Goal: Task Accomplishment & Management: Use online tool/utility

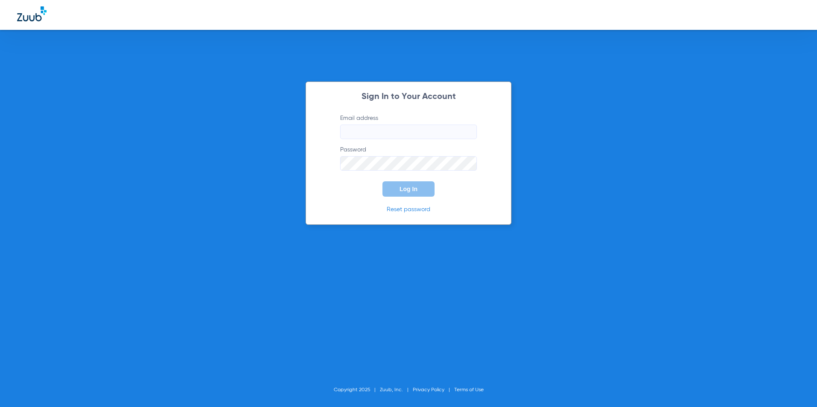
type input "[EMAIL_ADDRESS][DOMAIN_NAME]"
click at [416, 194] on button "Log In" at bounding box center [408, 189] width 52 height 15
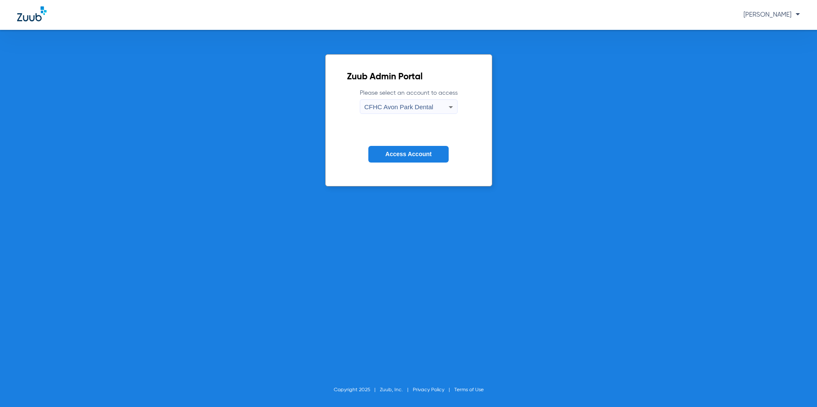
click at [381, 113] on div "CFHC Avon Park Dental" at bounding box center [406, 107] width 84 height 15
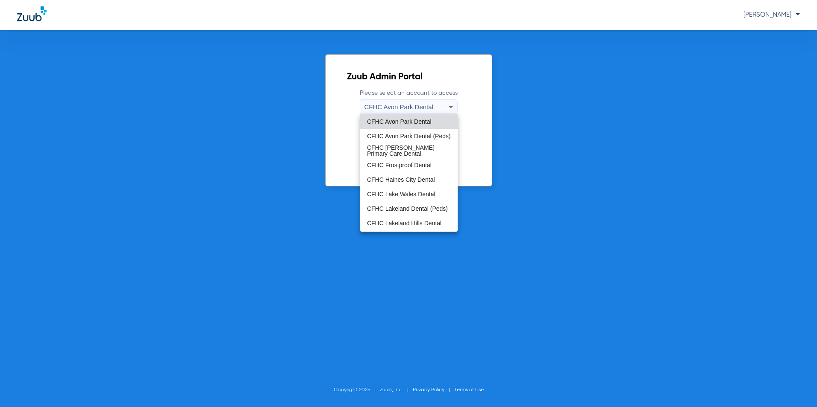
click at [374, 206] on span "CFHC Lakeland Dental (Peds)" at bounding box center [407, 209] width 81 height 6
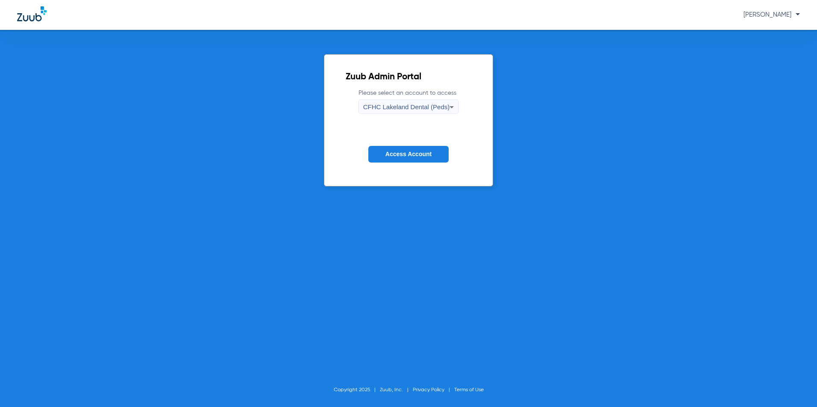
click at [409, 152] on span "Access Account" at bounding box center [408, 154] width 46 height 7
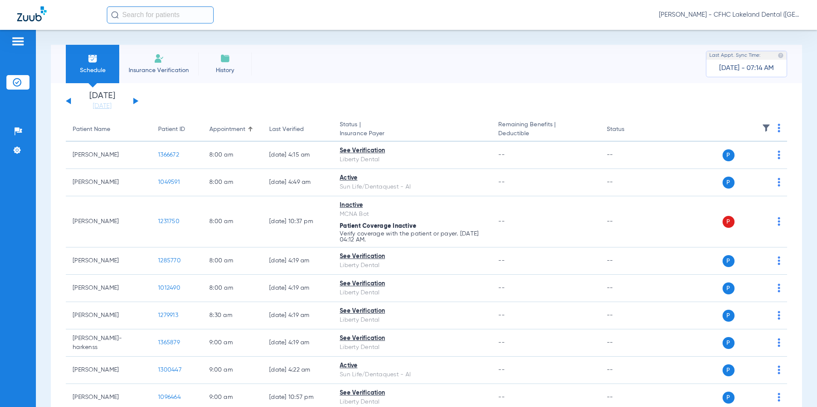
click at [135, 100] on div "[DATE] [DATE] [DATE] [DATE] [DATE] [DATE] [DATE] [DATE] [DATE] [DATE] [DATE] [D…" at bounding box center [102, 101] width 73 height 19
click at [134, 101] on button at bounding box center [135, 101] width 5 height 6
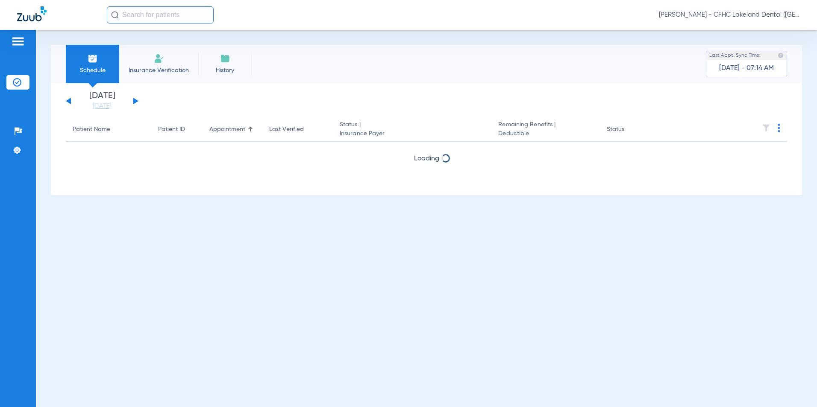
click at [134, 101] on button at bounding box center [135, 101] width 5 height 6
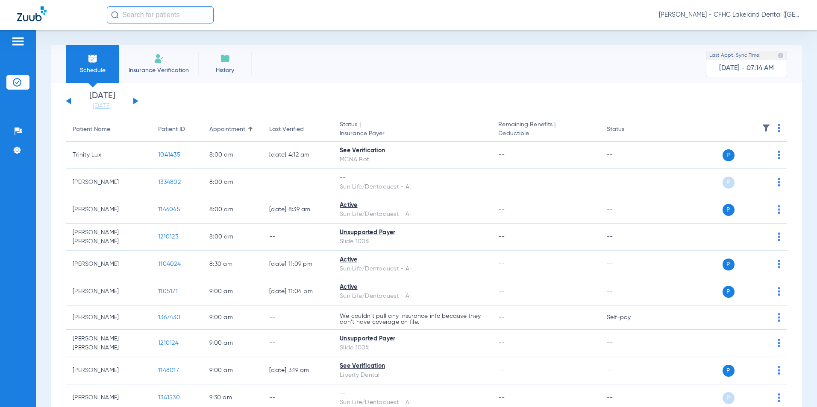
click at [777, 128] on th at bounding box center [721, 130] width 129 height 24
click at [777, 128] on img at bounding box center [778, 128] width 3 height 9
click at [729, 162] on span "Verify All" at bounding box center [739, 162] width 53 height 6
click at [162, 74] on span "Insurance Verification" at bounding box center [159, 70] width 66 height 9
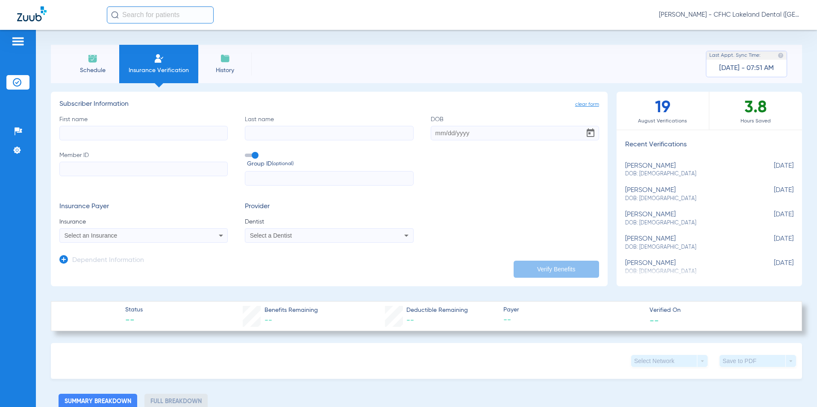
paste input "9605016583"
type input "9605016583"
click at [124, 242] on mat-select "Select an Insurance" at bounding box center [143, 236] width 168 height 15
click at [127, 234] on div "Select an Insurance" at bounding box center [127, 236] width 127 height 6
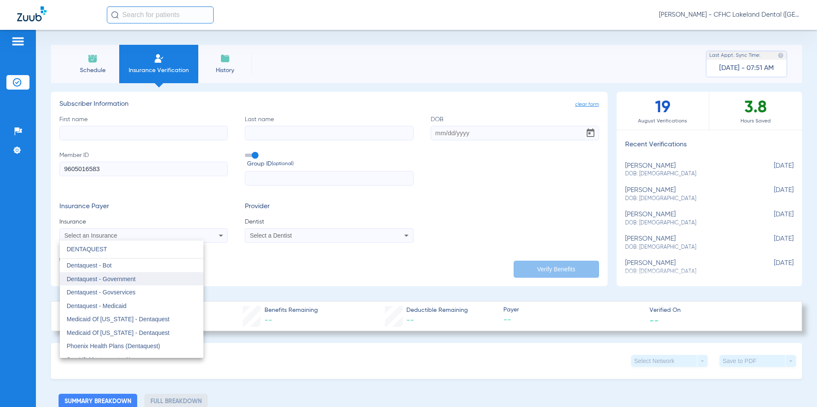
type input "DENTAQUEST"
click at [94, 273] on mat-option "Dentaquest - Government" at bounding box center [132, 280] width 144 height 14
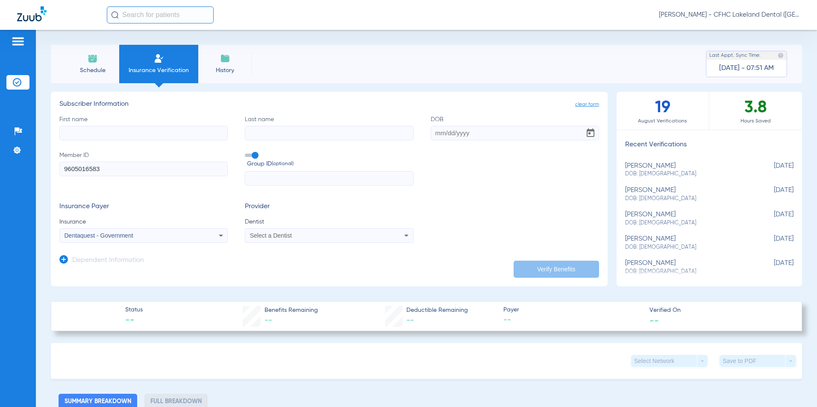
click at [323, 236] on div "Select a Dentist" at bounding box center [313, 236] width 127 height 6
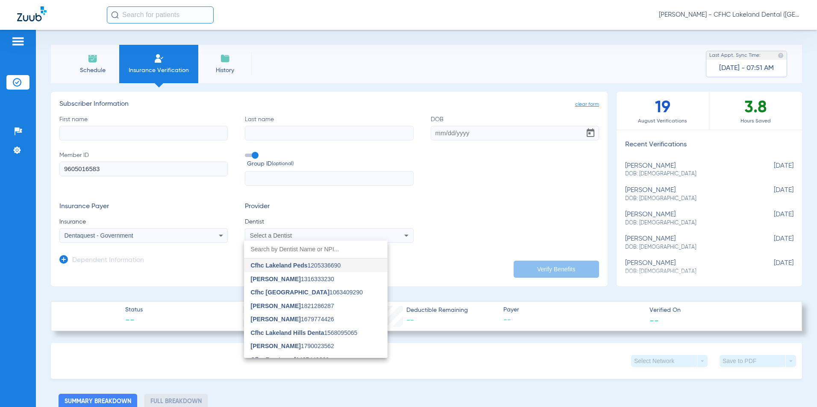
click at [290, 277] on mat-option "[PERSON_NAME] 1316333230" at bounding box center [316, 280] width 144 height 14
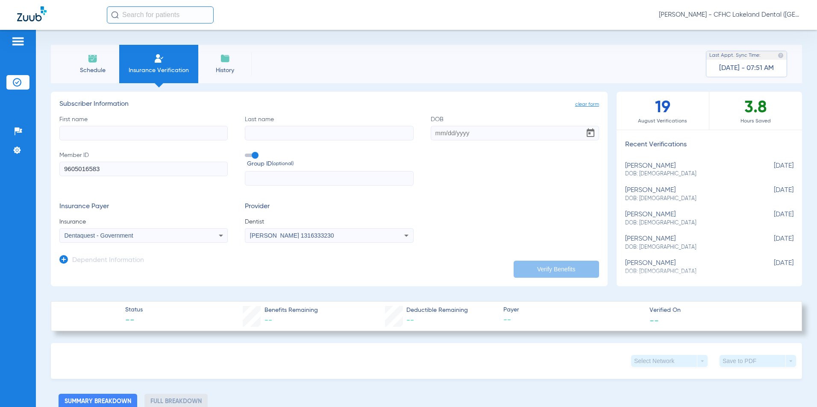
click at [113, 131] on input "First name" at bounding box center [143, 133] width 168 height 15
type input "BRIANA"
type input "[PERSON_NAME]"
type input "[DATE]"
click at [522, 268] on button "Verify Benefits" at bounding box center [555, 269] width 85 height 17
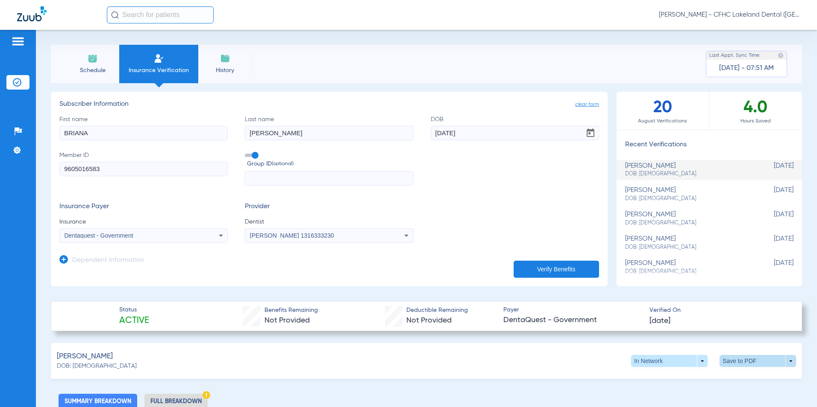
click at [749, 366] on span at bounding box center [757, 361] width 21 height 21
click at [663, 376] on mat-icon "insert_drive_file" at bounding box center [658, 377] width 10 height 10
drag, startPoint x: 97, startPoint y: 62, endPoint x: 102, endPoint y: 60, distance: 5.4
click at [97, 62] on img at bounding box center [93, 58] width 10 height 10
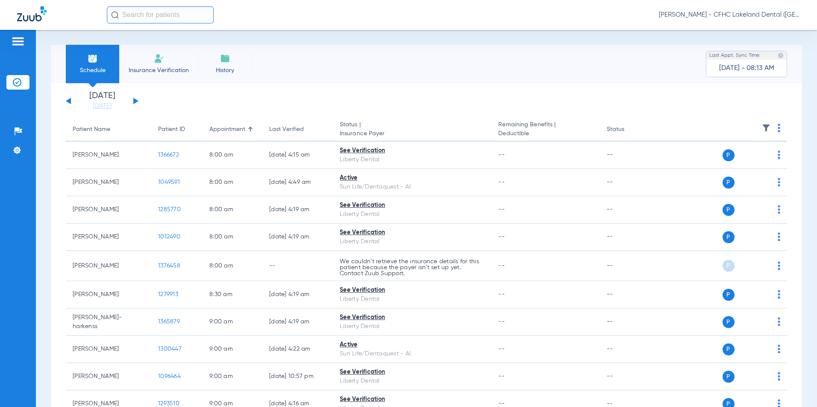
click at [134, 100] on button at bounding box center [135, 101] width 5 height 6
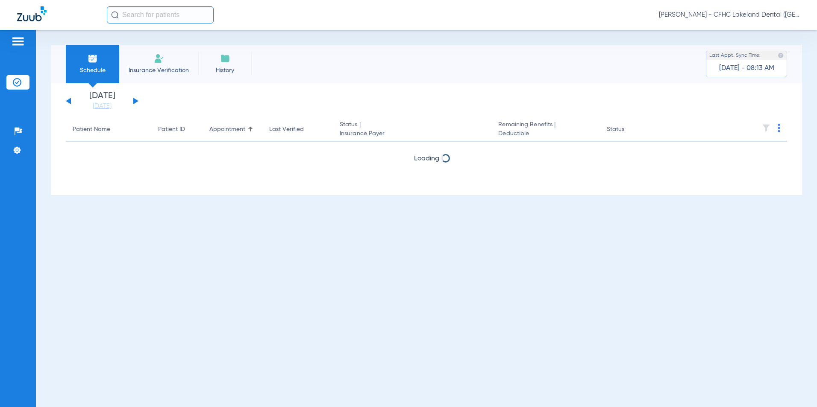
click at [134, 100] on button at bounding box center [135, 101] width 5 height 6
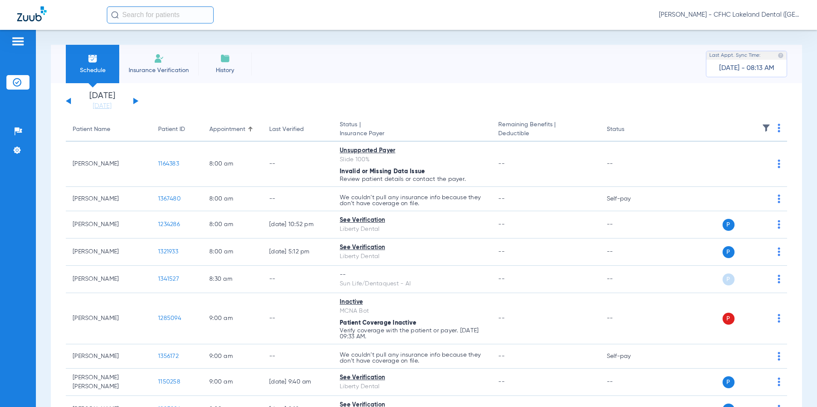
click at [67, 101] on button at bounding box center [68, 101] width 5 height 6
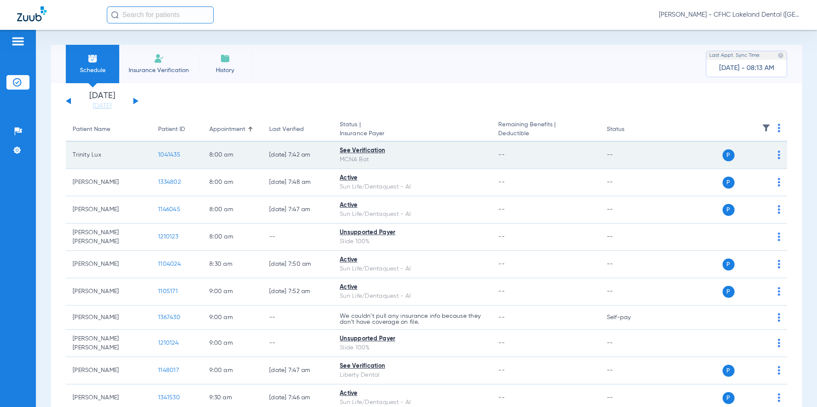
click at [181, 155] on td "1041435" at bounding box center [176, 155] width 51 height 27
click at [173, 154] on span "1041435" at bounding box center [169, 155] width 22 height 6
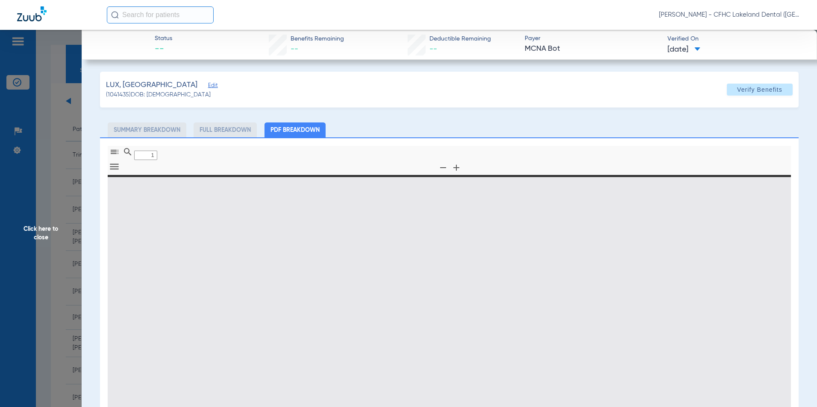
type input "0"
select select "page-width"
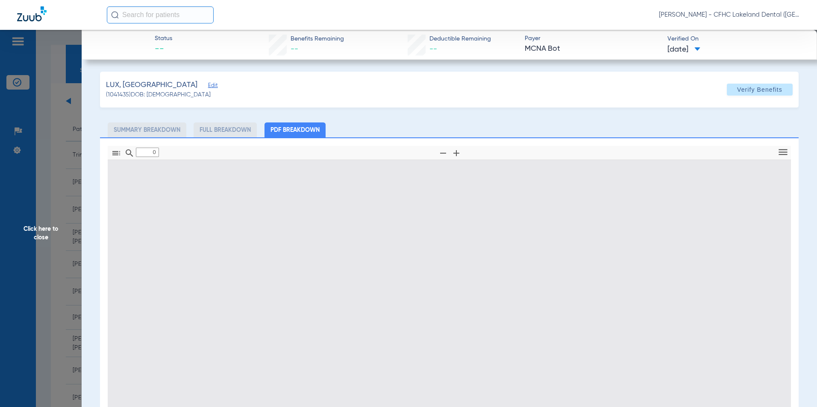
type input "1"
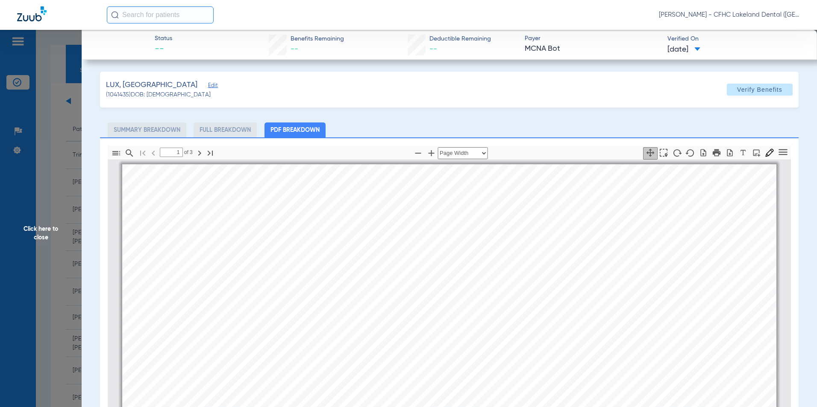
scroll to position [4, 0]
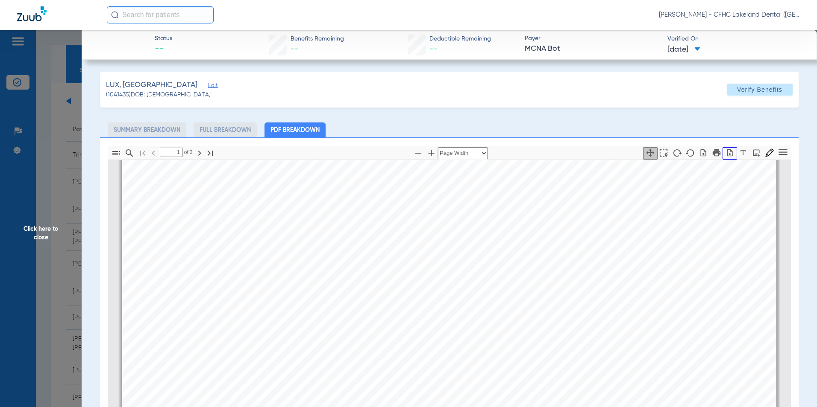
click at [725, 152] on icon "button" at bounding box center [729, 153] width 9 height 9
click at [35, 238] on span "Click here to close" at bounding box center [41, 233] width 82 height 407
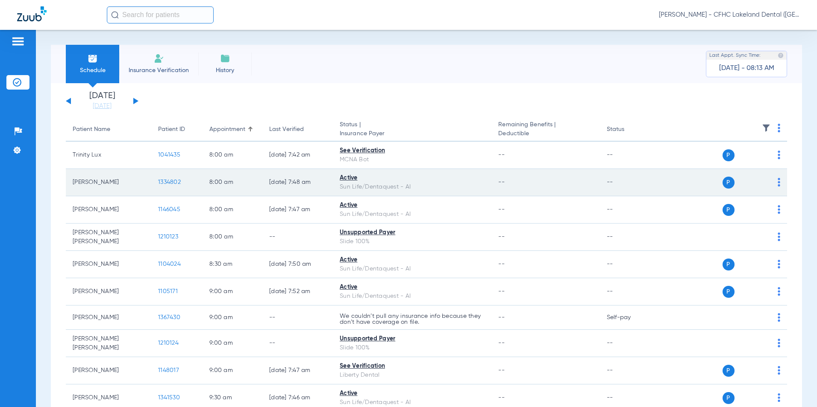
click at [164, 181] on span "1334802" at bounding box center [169, 182] width 23 height 6
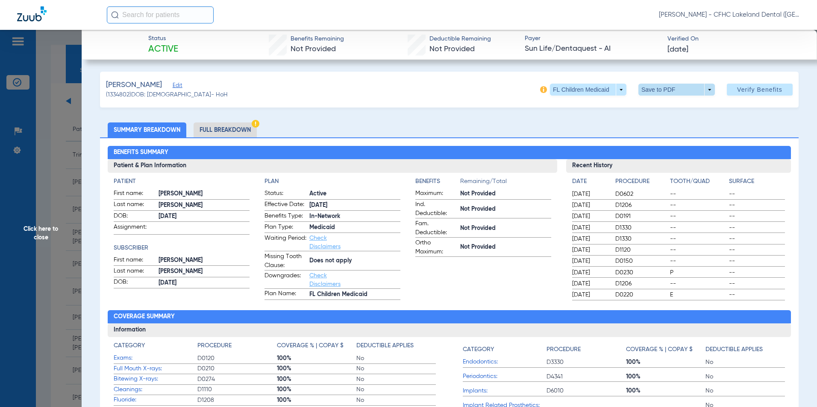
click at [706, 92] on span at bounding box center [676, 90] width 76 height 12
click at [675, 111] on button "insert_drive_file Save to PDF" at bounding box center [664, 106] width 64 height 17
click at [41, 212] on span "Click here to close" at bounding box center [41, 233] width 82 height 407
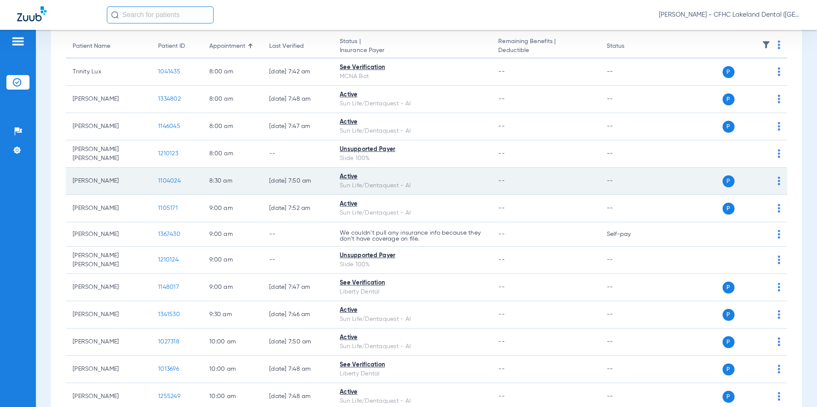
scroll to position [85, 0]
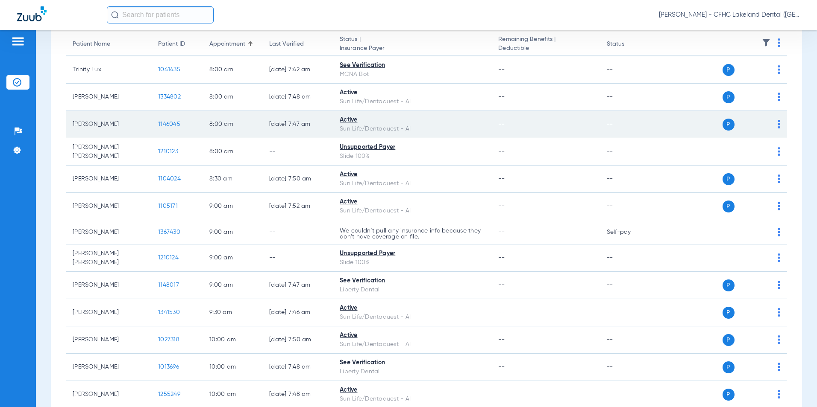
click at [168, 126] on span "1146045" at bounding box center [169, 124] width 22 height 6
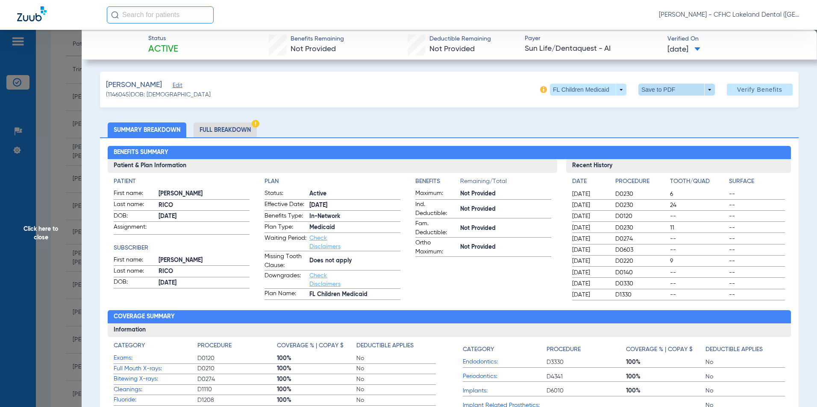
click at [702, 91] on span at bounding box center [676, 90] width 76 height 12
click at [659, 111] on button "insert_drive_file Save to PDF" at bounding box center [664, 106] width 64 height 17
click at [53, 243] on span "Click here to close" at bounding box center [41, 233] width 82 height 407
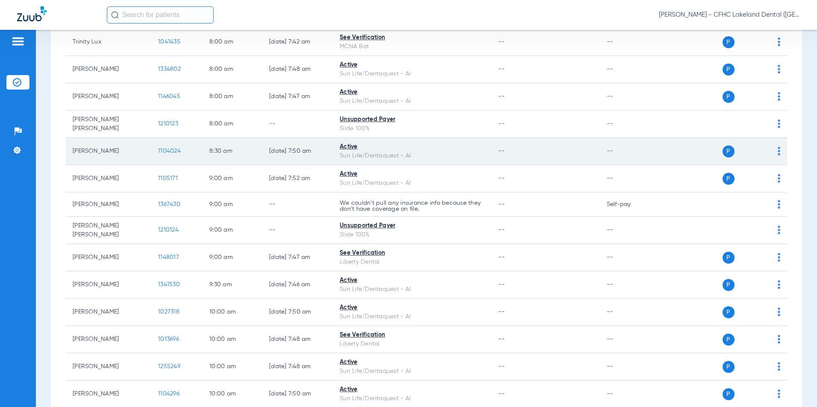
scroll to position [171, 0]
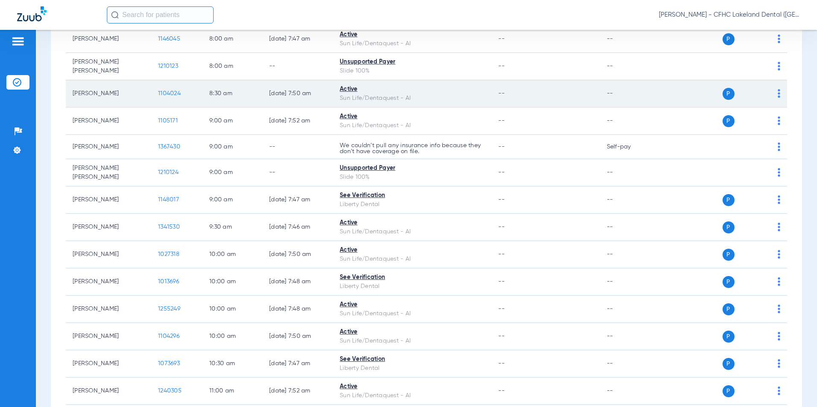
click at [164, 88] on td "1104024" at bounding box center [176, 93] width 51 height 27
click at [164, 91] on td "1104024" at bounding box center [176, 93] width 51 height 27
click at [164, 91] on span "1104024" at bounding box center [169, 94] width 23 height 6
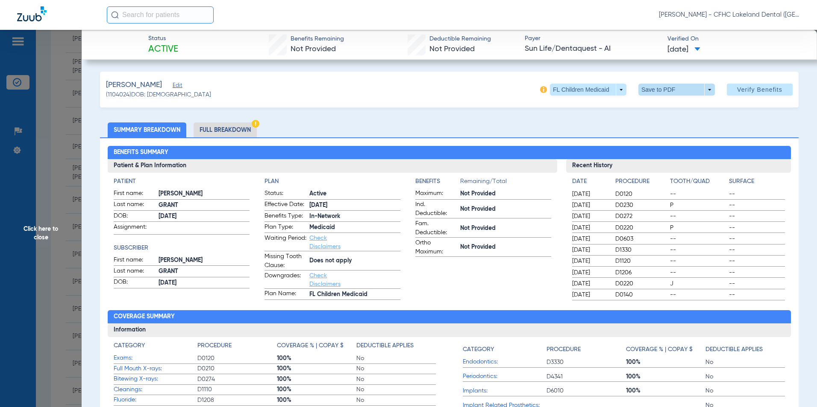
click at [704, 90] on span at bounding box center [676, 90] width 76 height 12
click at [664, 109] on span "Save to PDF" at bounding box center [673, 107] width 34 height 6
click at [47, 230] on span "Click here to close" at bounding box center [41, 233] width 82 height 407
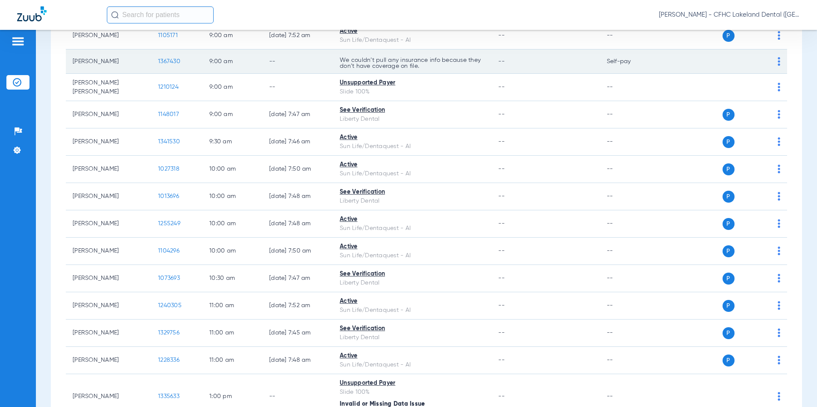
scroll to position [214, 0]
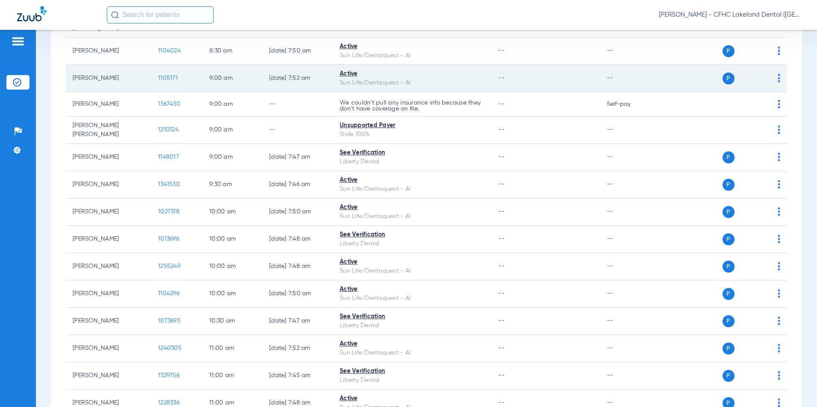
click at [170, 79] on span "1105171" at bounding box center [168, 78] width 20 height 6
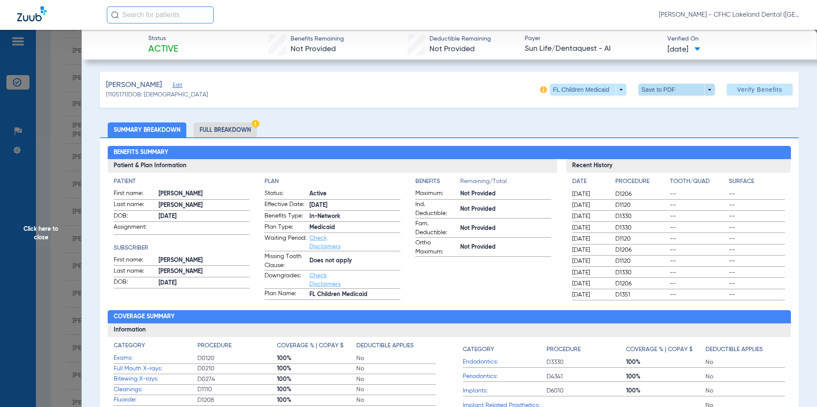
click at [703, 84] on span at bounding box center [676, 90] width 76 height 12
click at [656, 106] on span "Save to PDF" at bounding box center [673, 107] width 34 height 6
click at [51, 218] on span "Click here to close" at bounding box center [41, 233] width 82 height 407
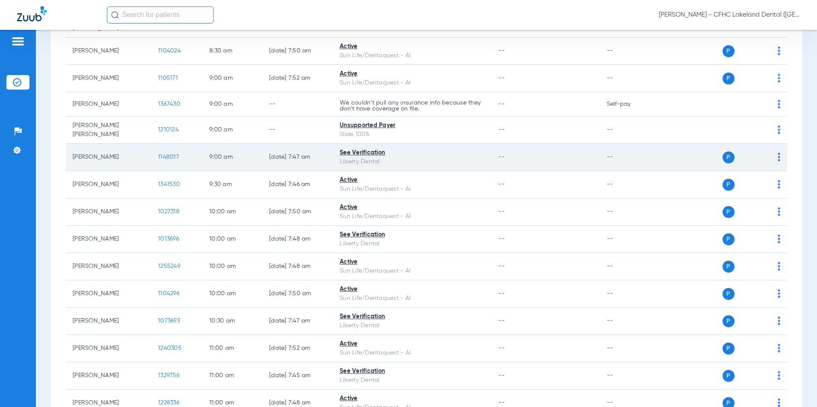
click at [170, 157] on span "1148017" at bounding box center [168, 157] width 21 height 6
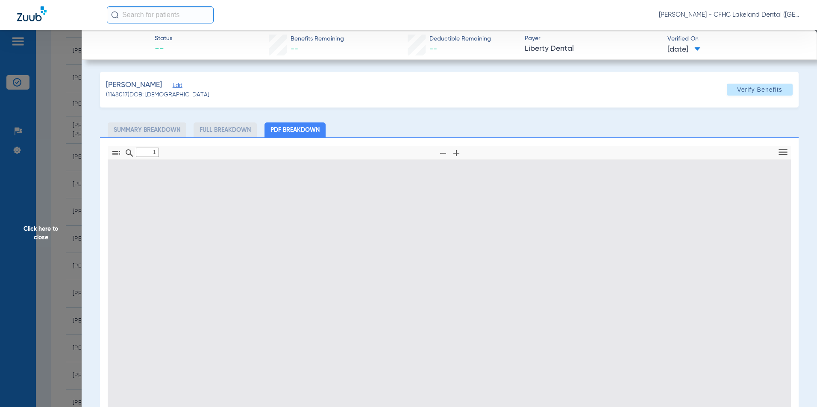
type input "0"
select select "page-width"
type input "1"
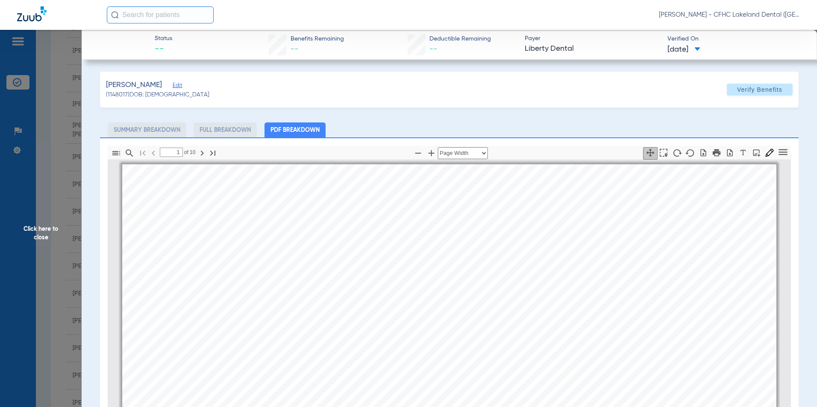
scroll to position [4, 0]
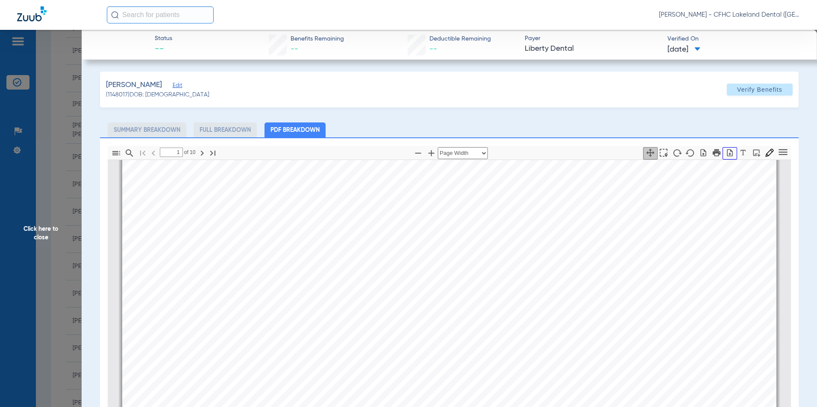
click at [727, 158] on button "button" at bounding box center [729, 153] width 15 height 12
click at [51, 237] on span "Click here to close" at bounding box center [41, 233] width 82 height 407
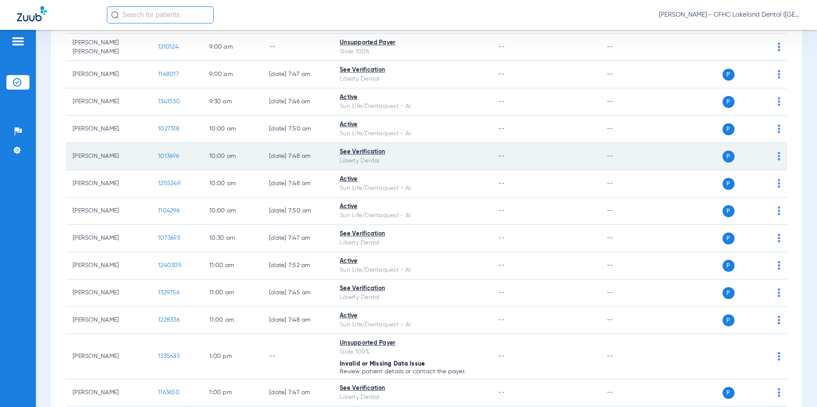
scroll to position [299, 0]
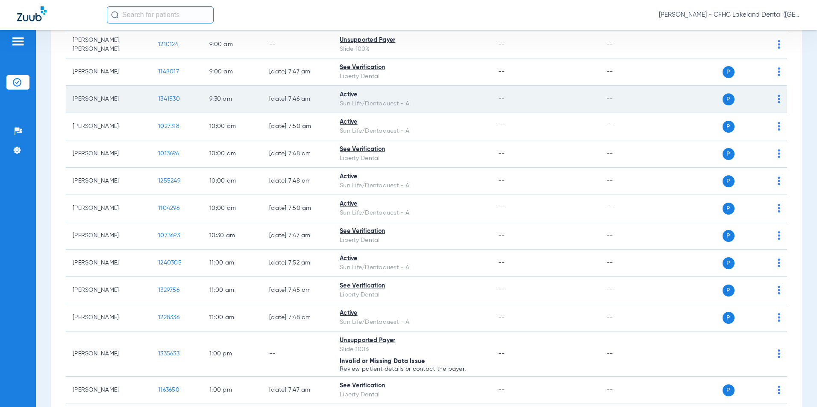
click at [169, 98] on span "1341530" at bounding box center [169, 99] width 22 height 6
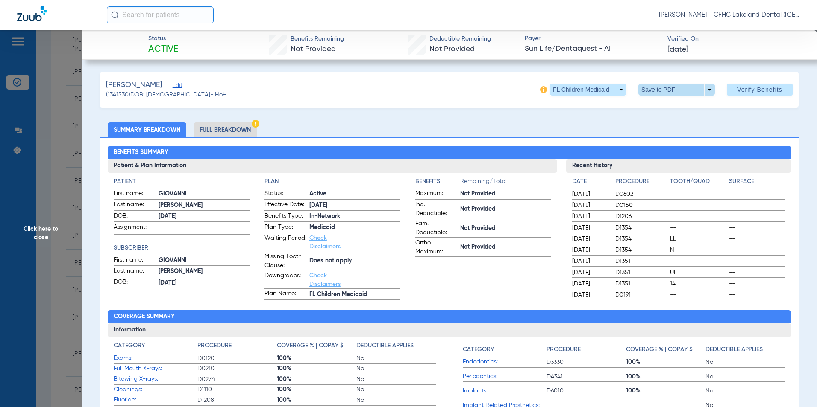
click at [703, 91] on span at bounding box center [676, 90] width 76 height 12
click at [661, 111] on button "insert_drive_file Save to PDF" at bounding box center [664, 106] width 64 height 17
click at [44, 218] on span "Click here to close" at bounding box center [41, 233] width 82 height 407
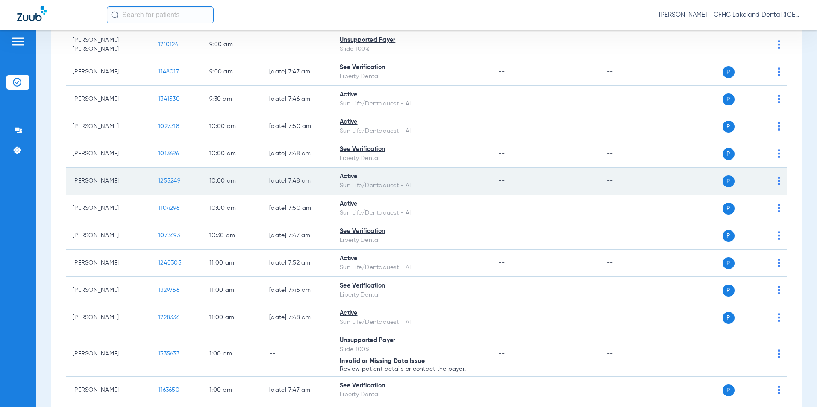
scroll to position [342, 0]
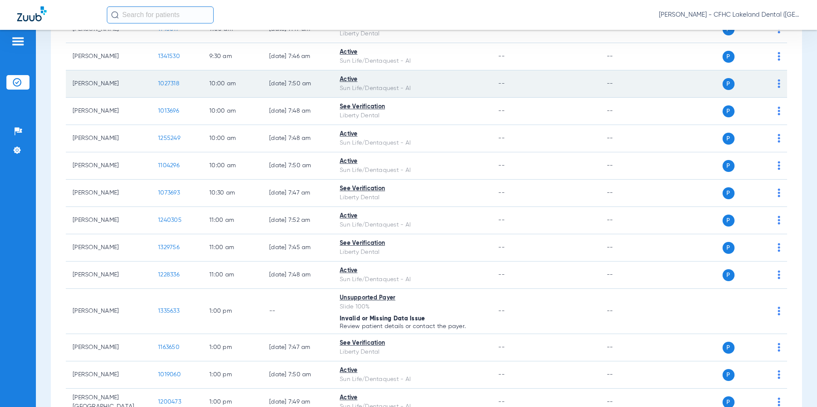
click at [162, 85] on span "1027318" at bounding box center [168, 84] width 21 height 6
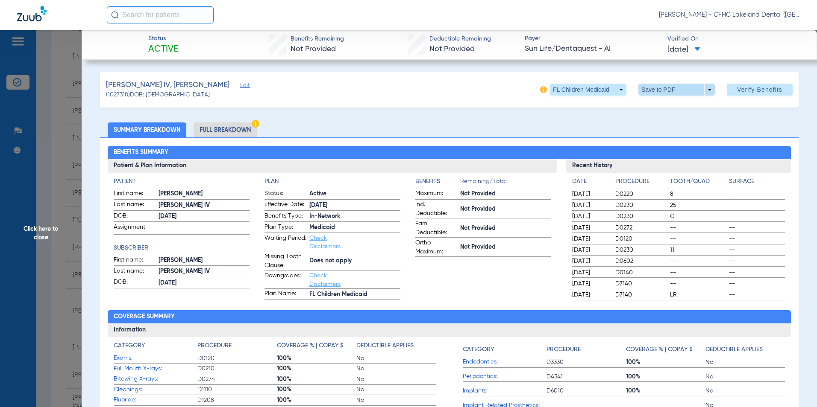
click at [699, 89] on span at bounding box center [676, 90] width 76 height 12
click at [673, 108] on span "Save to PDF" at bounding box center [673, 107] width 34 height 6
click at [53, 214] on span "Click here to close" at bounding box center [41, 233] width 82 height 407
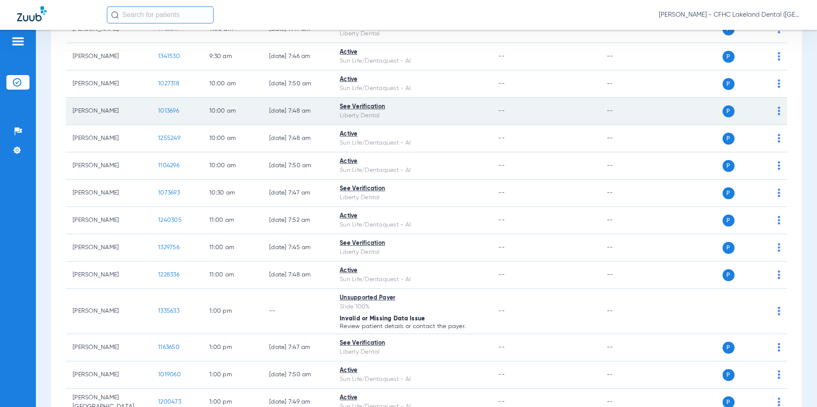
click at [166, 109] on span "1013696" at bounding box center [168, 111] width 21 height 6
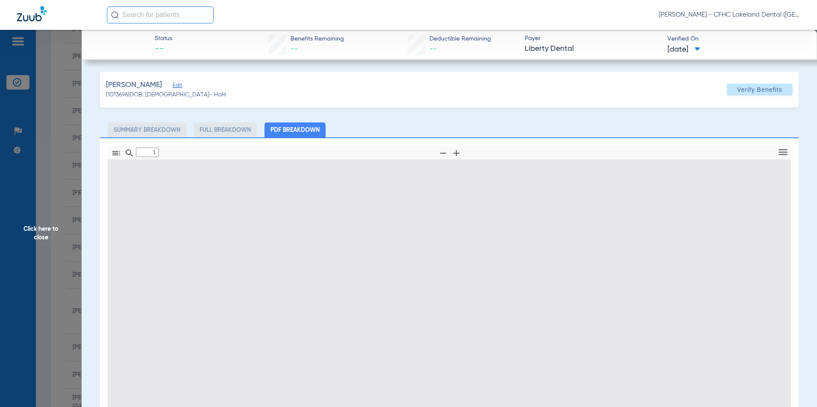
type input "0"
select select "page-width"
type input "1"
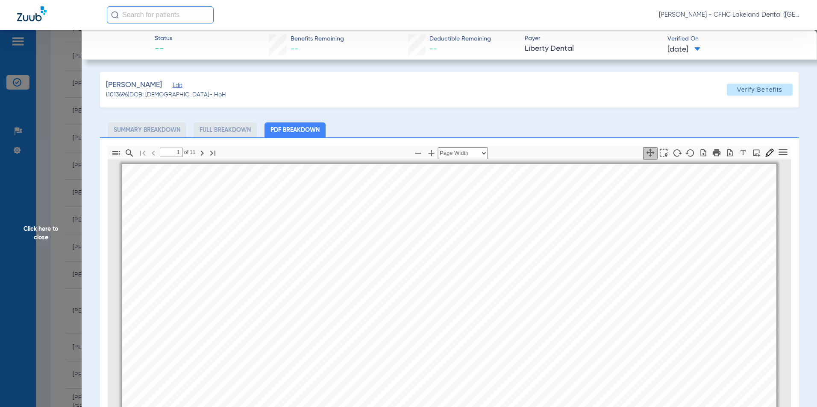
scroll to position [4, 0]
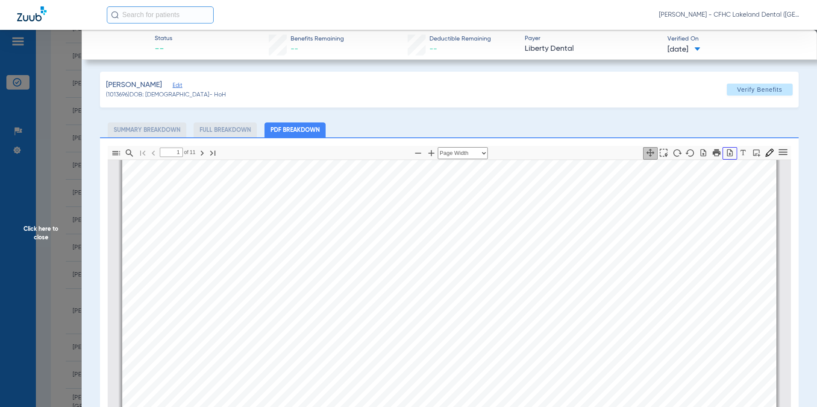
click at [725, 151] on icon "button" at bounding box center [729, 153] width 9 height 9
click at [50, 226] on span "Click here to close" at bounding box center [41, 233] width 82 height 407
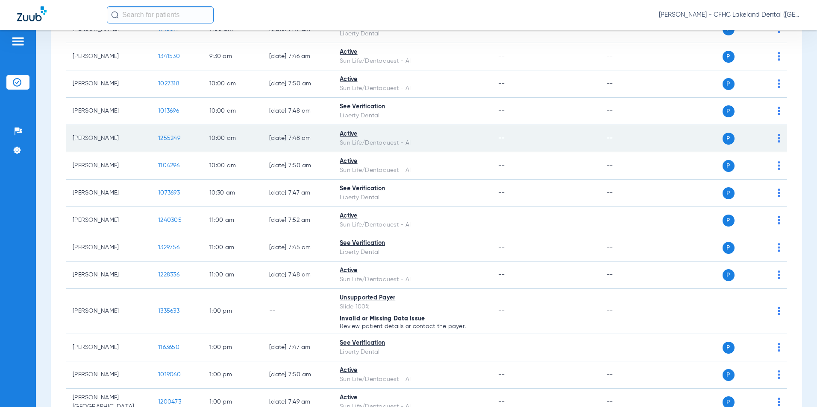
click at [165, 139] on span "1255249" at bounding box center [169, 138] width 22 height 6
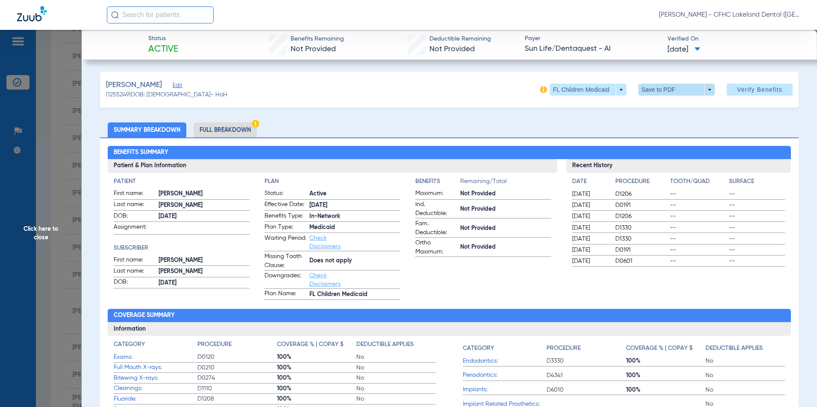
click at [701, 89] on span at bounding box center [676, 90] width 76 height 12
click at [683, 106] on span "Save to PDF" at bounding box center [673, 107] width 34 height 6
